Goal: Find specific page/section: Find specific page/section

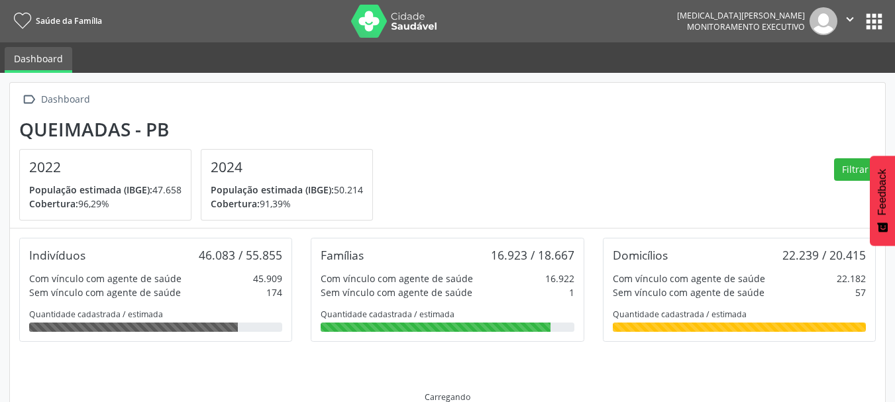
click at [857, 19] on button "" at bounding box center [849, 21] width 25 height 28
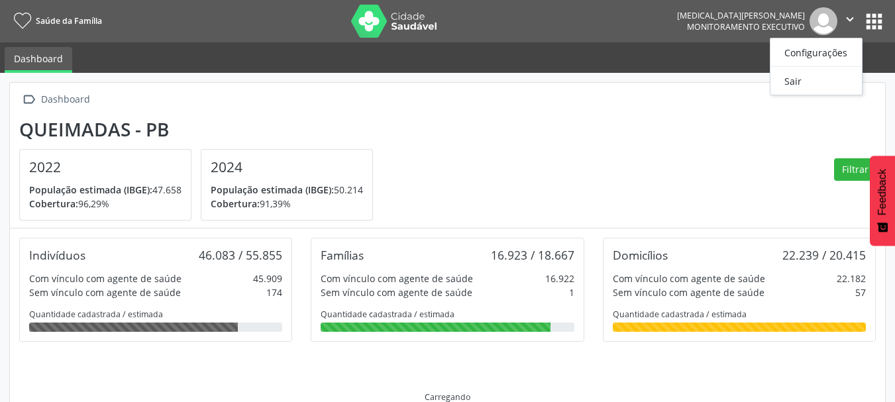
click at [866, 18] on button "apps" at bounding box center [873, 21] width 23 height 23
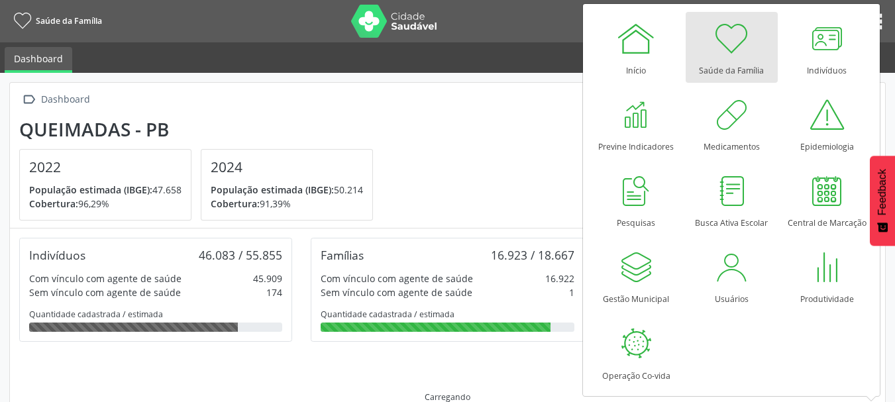
click at [77, 15] on link "Saúde da Família" at bounding box center [55, 21] width 93 height 22
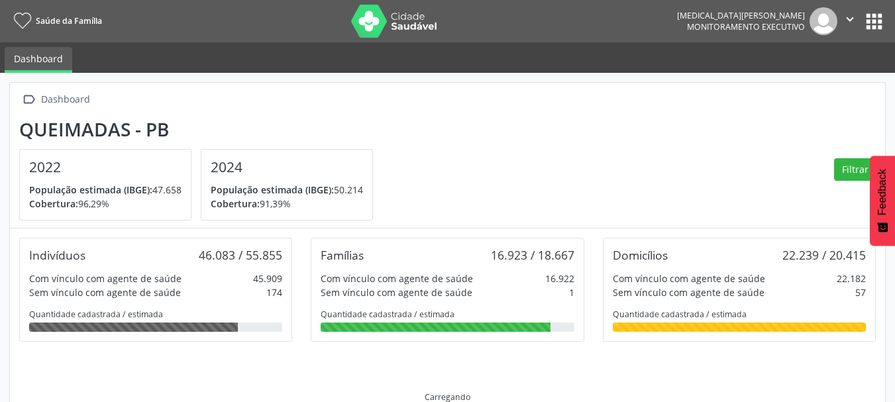
click at [83, 15] on span "Saúde da Família" at bounding box center [69, 20] width 66 height 11
click at [885, 19] on button "apps" at bounding box center [873, 21] width 23 height 23
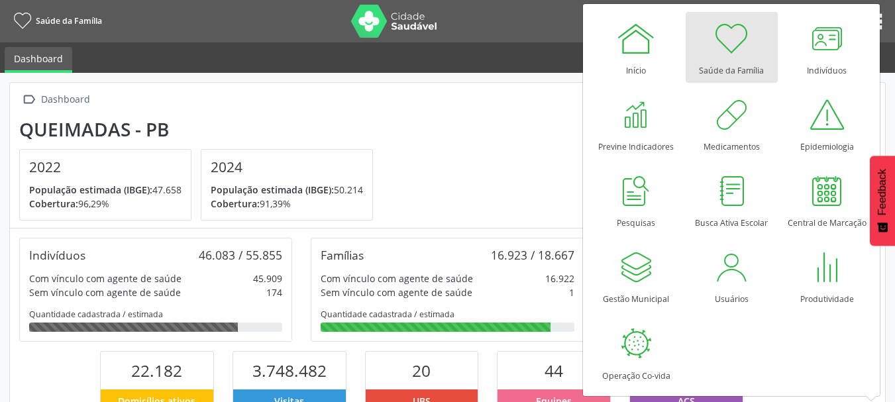
click at [892, 128] on div " Dashboard Queimadas - PB 2022 População estimada (IBGE): 47.658 Cobertura: 96…" at bounding box center [447, 392] width 895 height 638
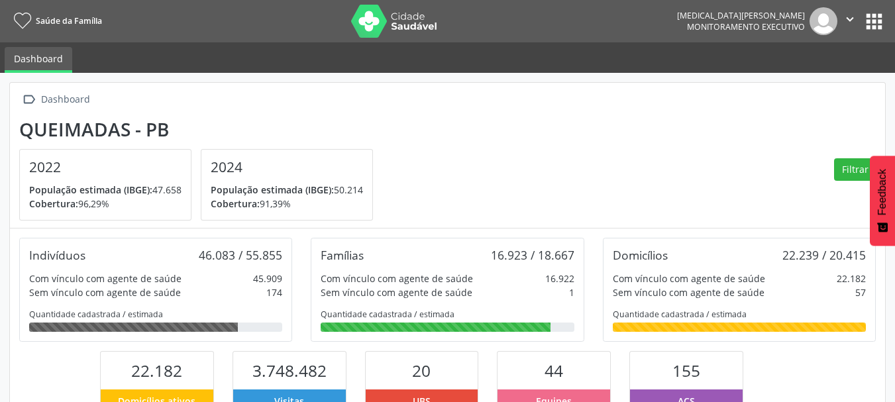
click at [852, 25] on icon "" at bounding box center [850, 19] width 15 height 15
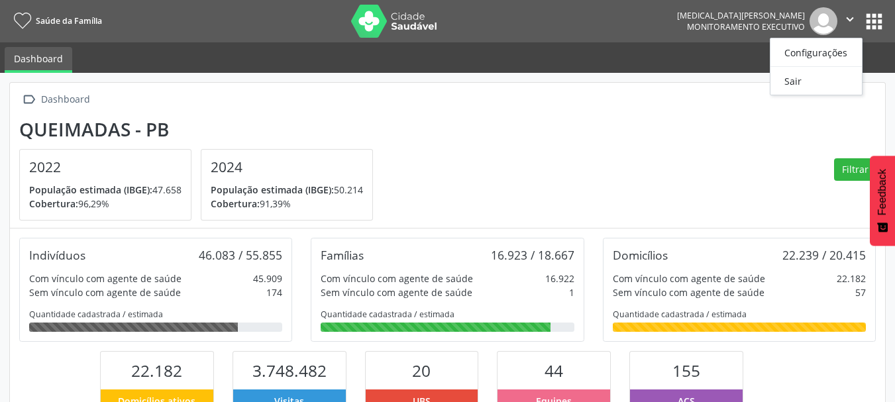
drag, startPoint x: 586, startPoint y: 128, endPoint x: 424, endPoint y: 118, distance: 161.9
click at [585, 128] on section "Queimadas - PB 2022 População estimada (IBGE): 47.658 Cobertura: 96,29% 2024 Po…" at bounding box center [447, 170] width 856 height 103
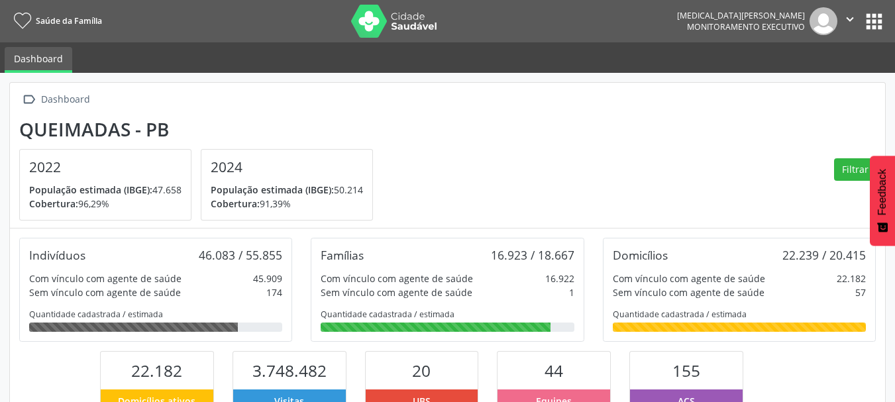
click at [874, 11] on button "apps" at bounding box center [873, 21] width 23 height 23
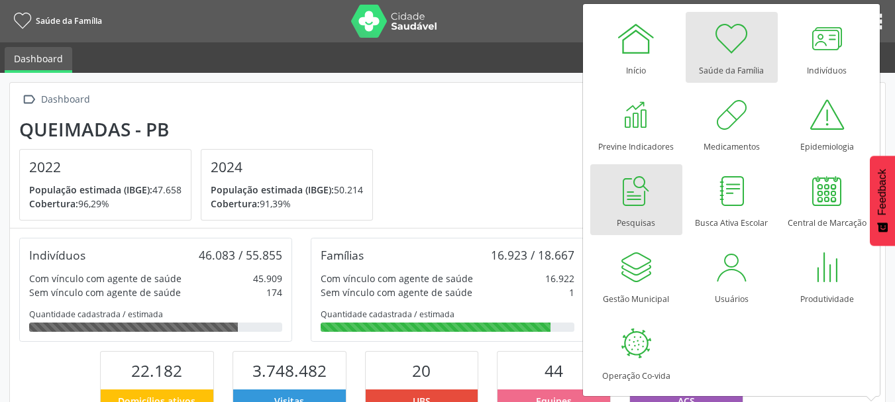
click at [654, 211] on div "Pesquisas" at bounding box center [636, 220] width 38 height 18
click at [629, 197] on div at bounding box center [636, 191] width 40 height 40
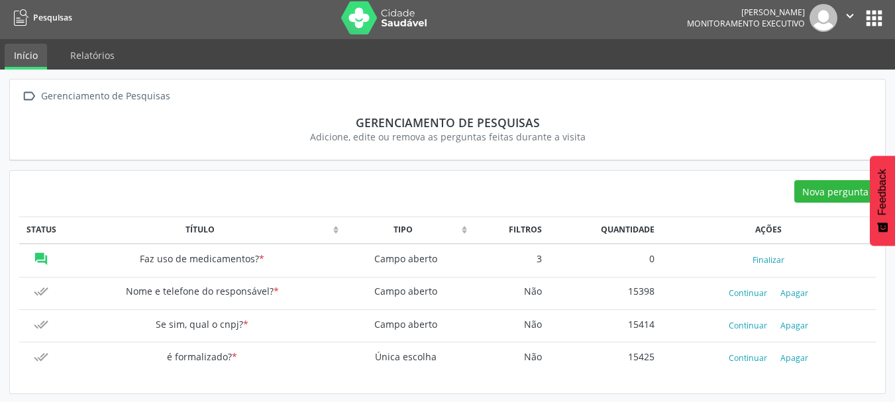
scroll to position [5, 0]
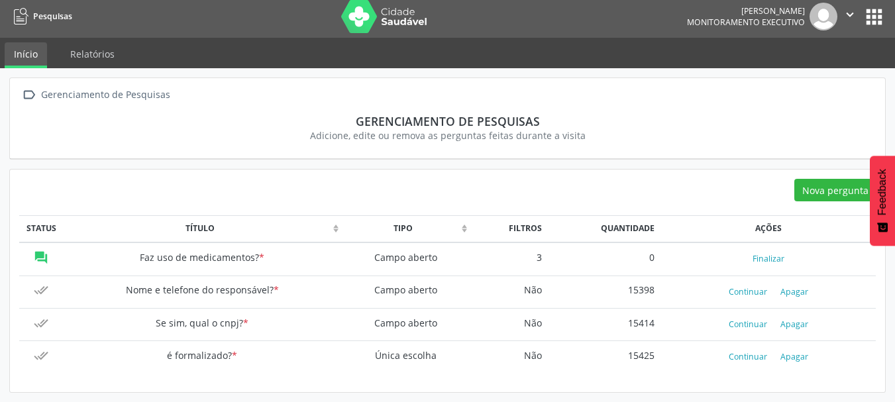
click at [845, 16] on icon "" at bounding box center [850, 14] width 15 height 15
click at [868, 13] on button "apps" at bounding box center [873, 16] width 23 height 23
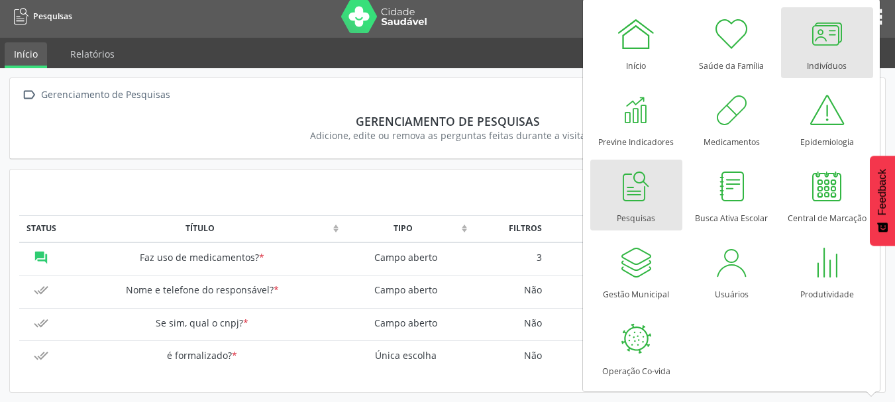
click at [829, 46] on div at bounding box center [827, 34] width 40 height 40
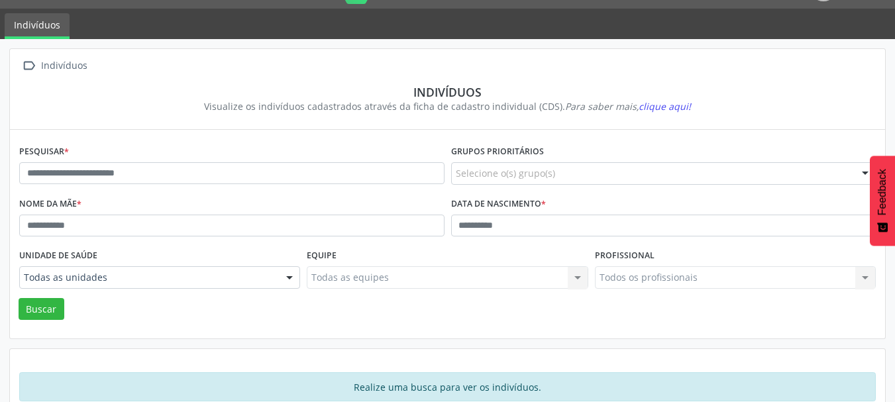
scroll to position [62, 0]
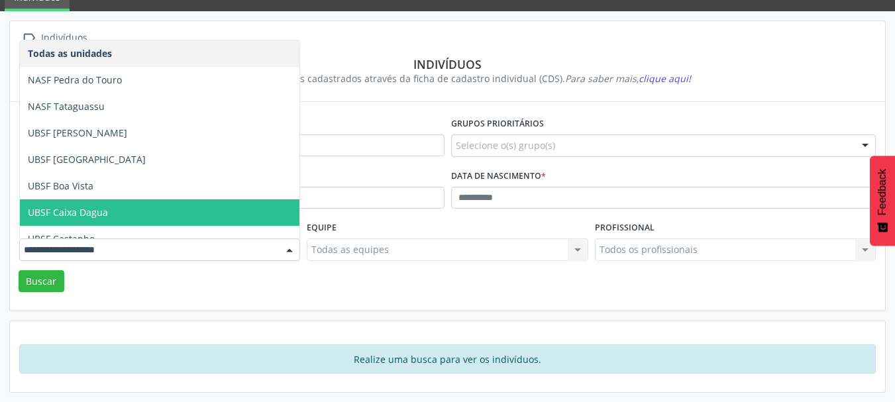
click at [115, 205] on span "UBSF Caixa Dagua" at bounding box center [160, 212] width 280 height 26
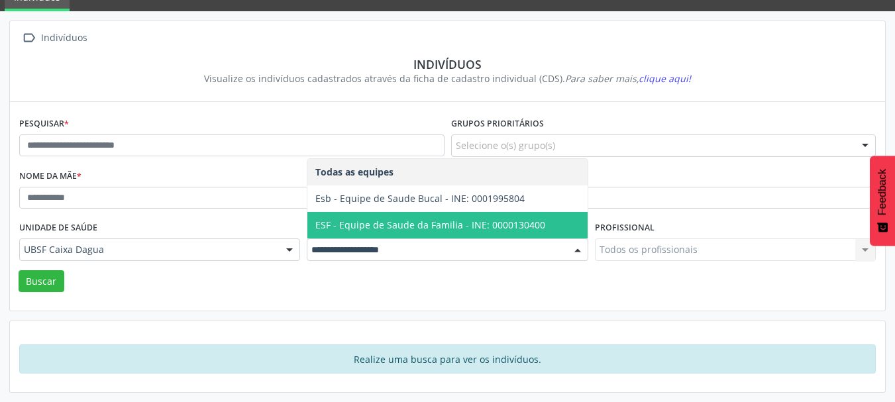
click at [369, 227] on span "ESF - Equipe de Saude da Familia - INE: 0000130400" at bounding box center [430, 225] width 230 height 13
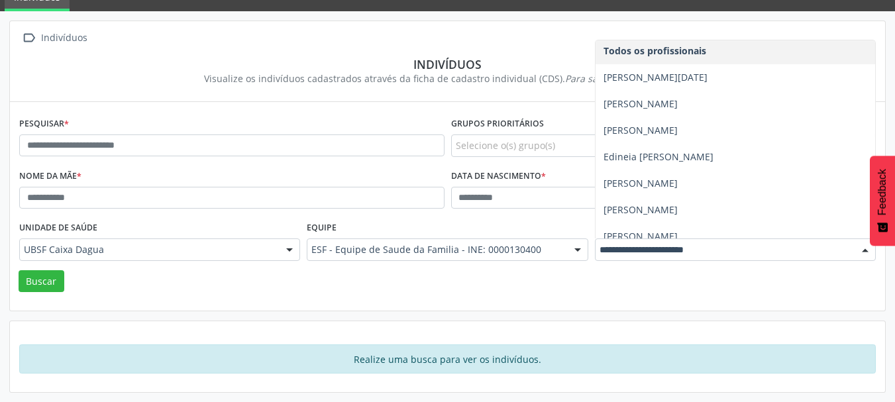
scroll to position [0, 0]
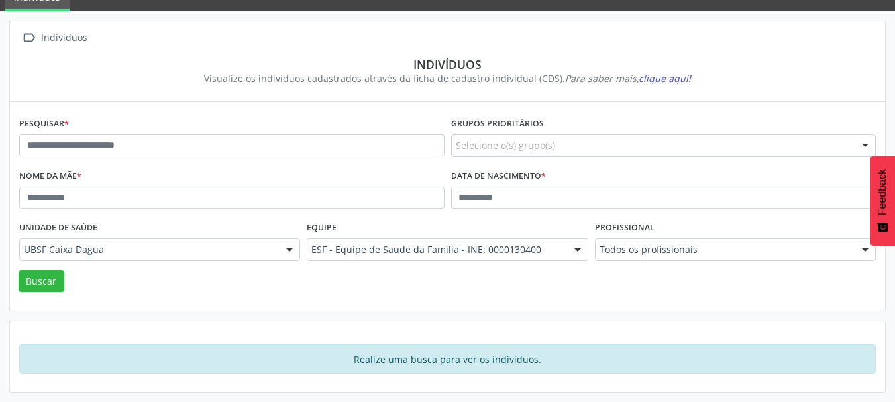
click at [647, 25] on div " Indivíduos Indivíduos Visualize os indivíduos cadastrados através da ficha de…" at bounding box center [447, 61] width 875 height 81
